Goal: Task Accomplishment & Management: Complete application form

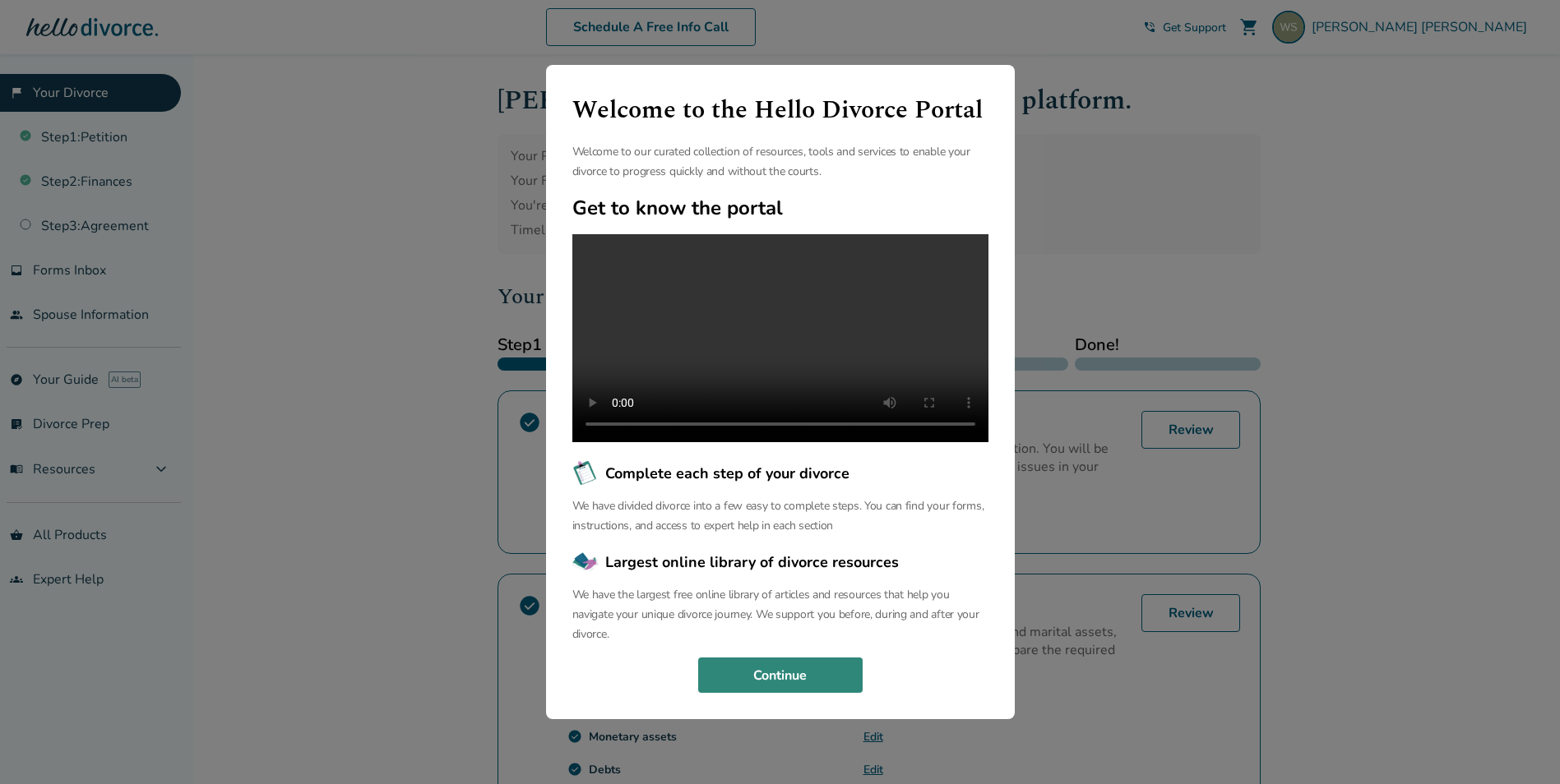
click at [775, 693] on button "Continue" at bounding box center [780, 676] width 165 height 36
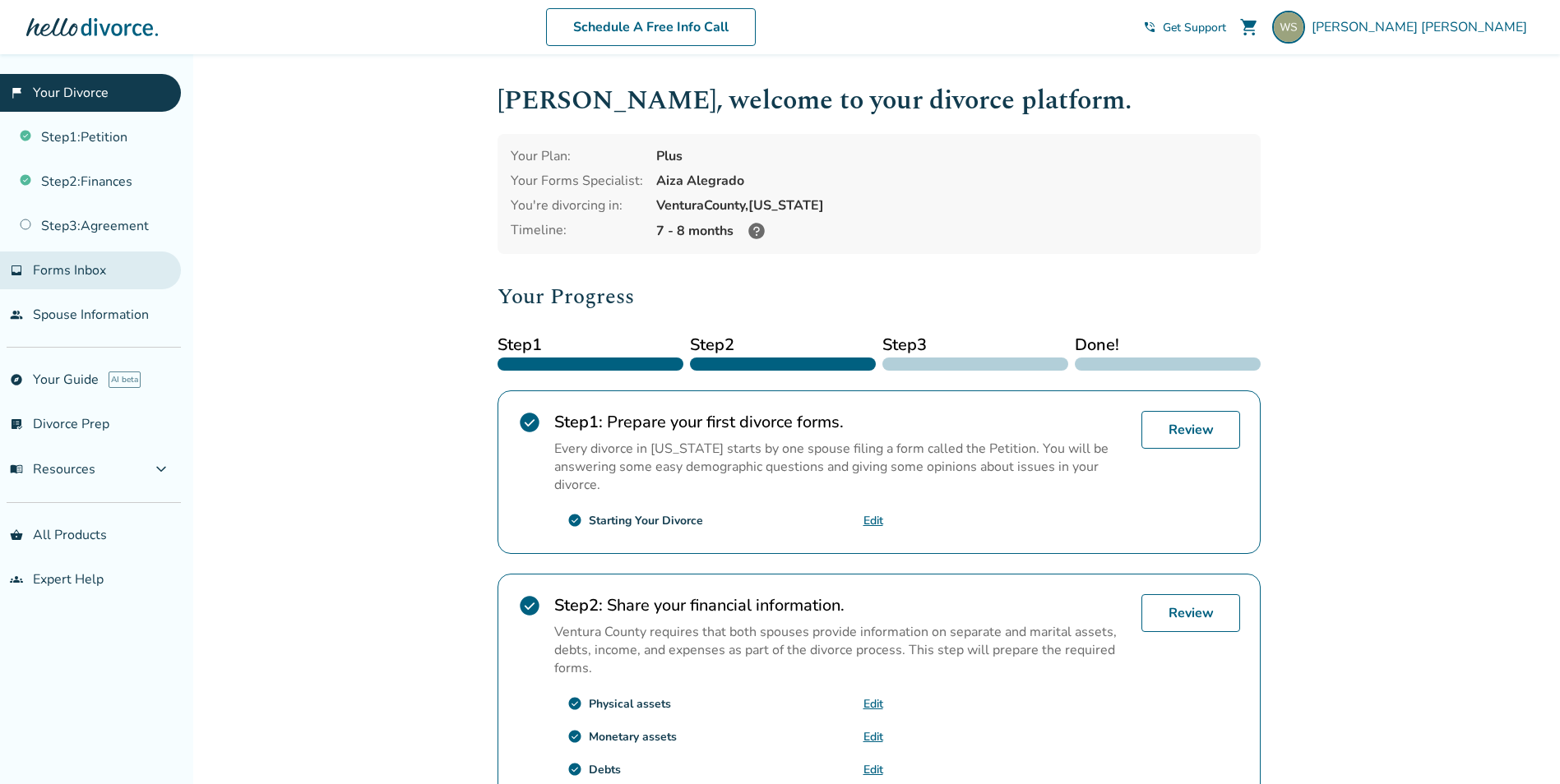
click at [65, 272] on span "Forms Inbox" at bounding box center [70, 270] width 73 height 18
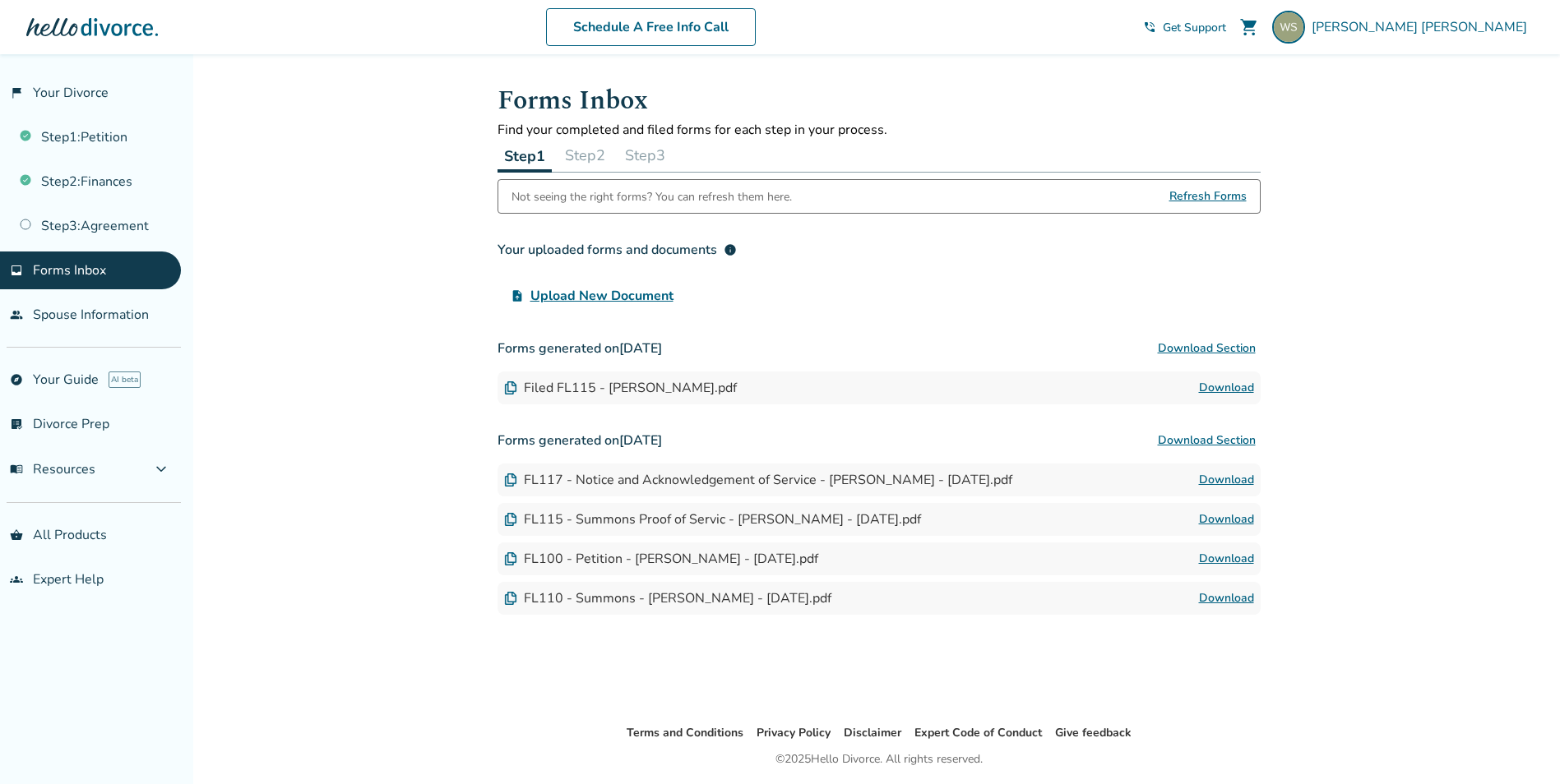
click at [1205, 347] on button "Download Section" at bounding box center [1207, 348] width 108 height 33
click at [62, 312] on link "people Spouse Information" at bounding box center [91, 315] width 181 height 38
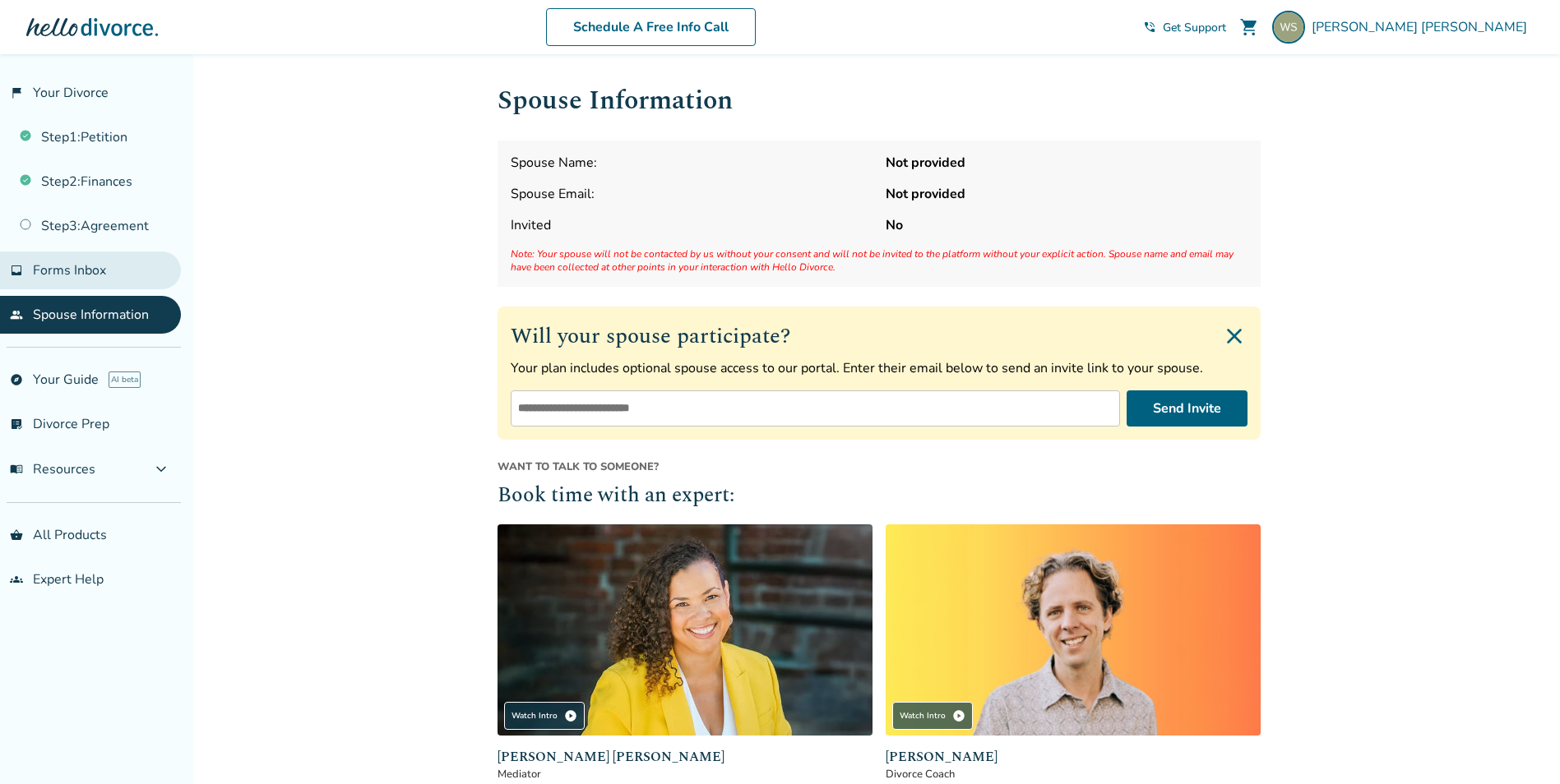
click at [79, 274] on span "Forms Inbox" at bounding box center [70, 270] width 73 height 18
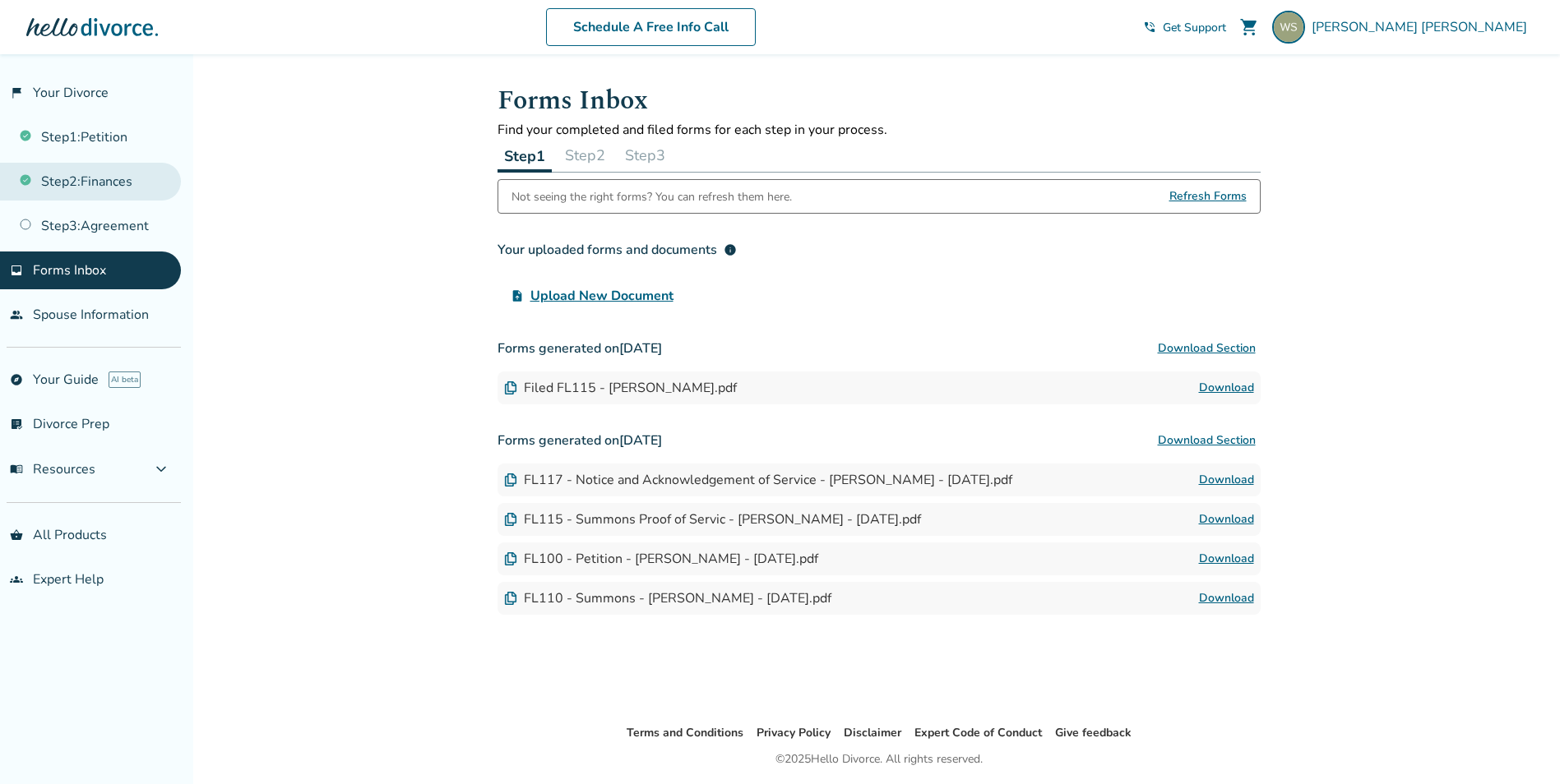
click at [92, 190] on link "Step 2 : Finances" at bounding box center [91, 182] width 181 height 38
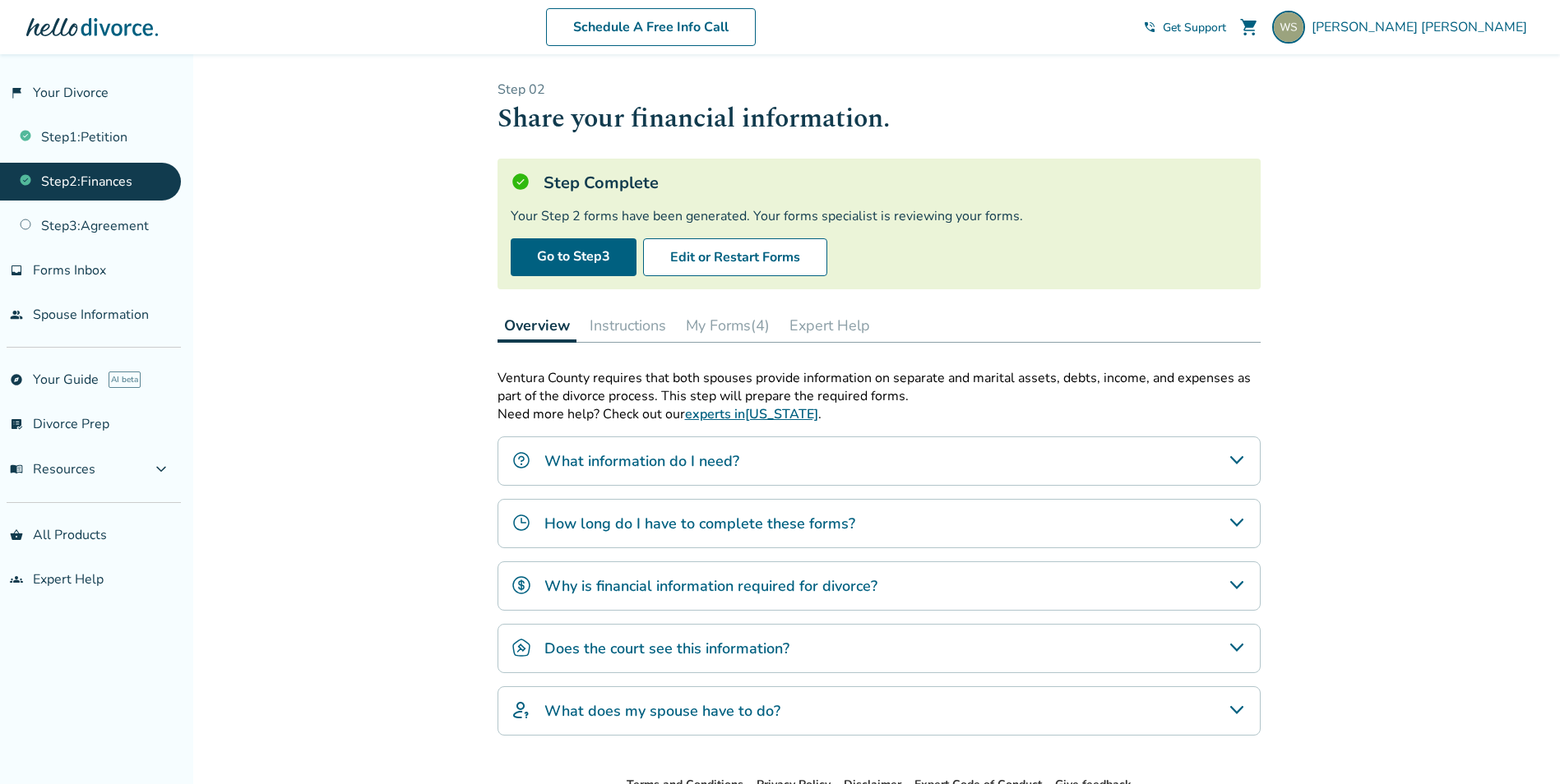
click at [732, 329] on button "My Forms (4)" at bounding box center [728, 325] width 97 height 33
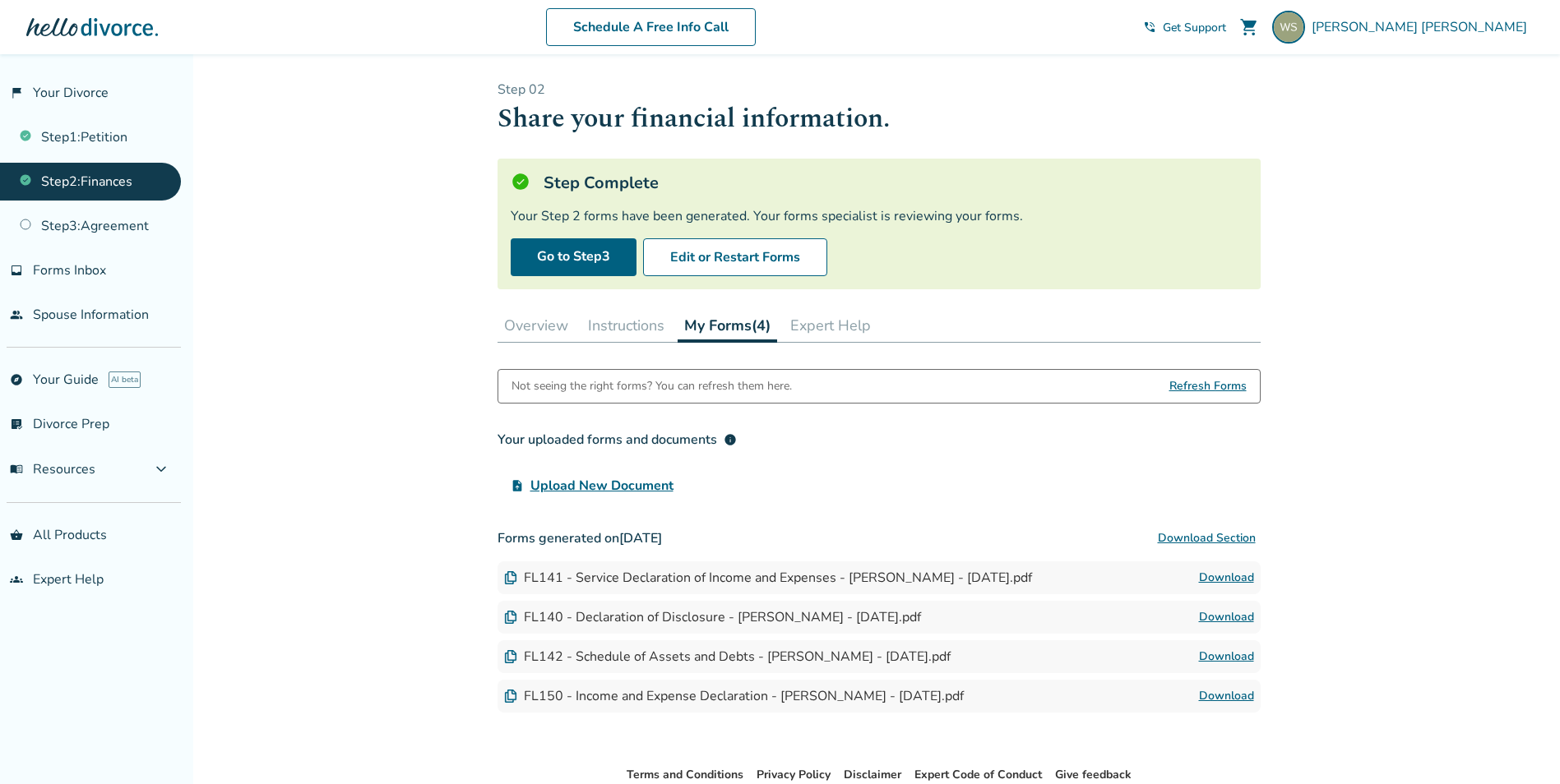
click at [1223, 537] on button "Download Section" at bounding box center [1207, 538] width 108 height 33
